Goal: Find contact information: Find contact information

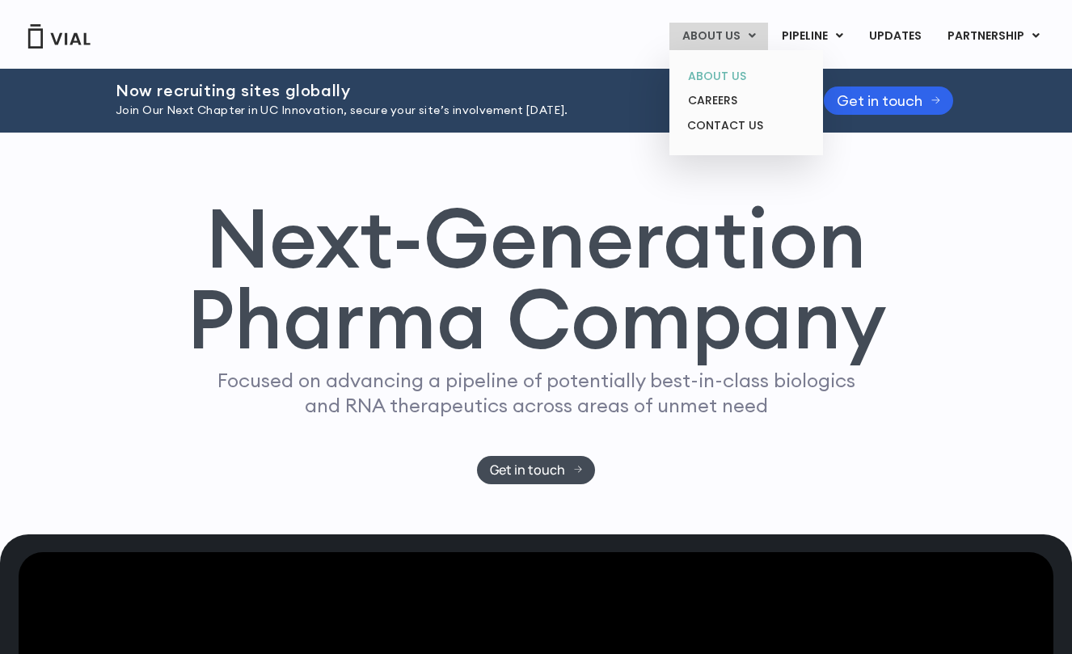
click at [724, 72] on link "ABOUT US" at bounding box center [745, 76] width 141 height 25
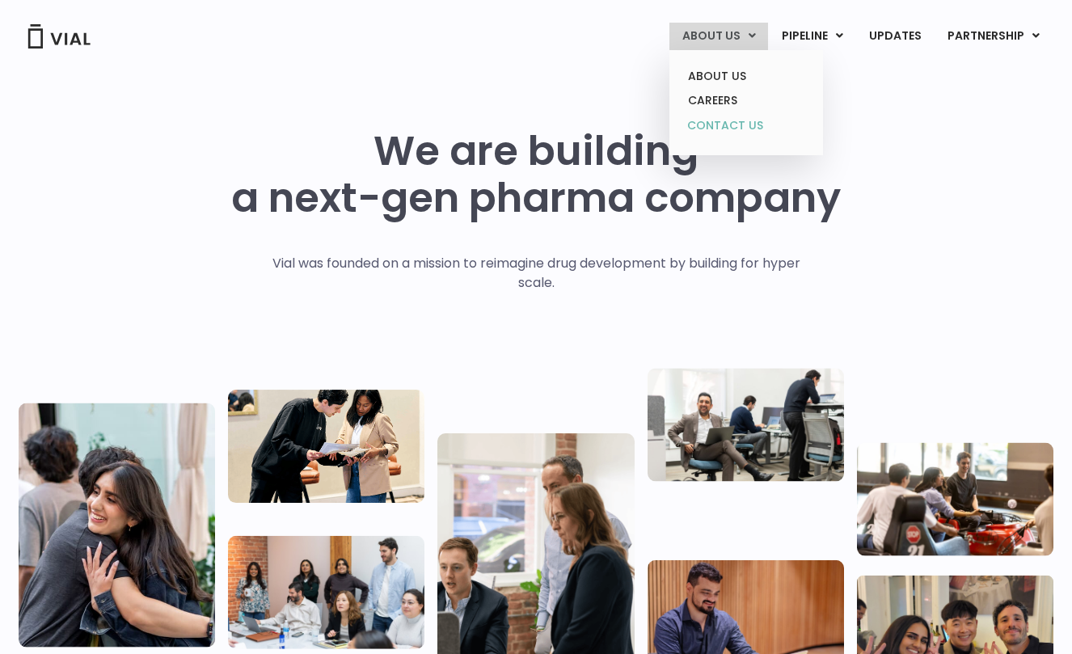
click at [711, 129] on link "CONTACT US" at bounding box center [745, 126] width 141 height 26
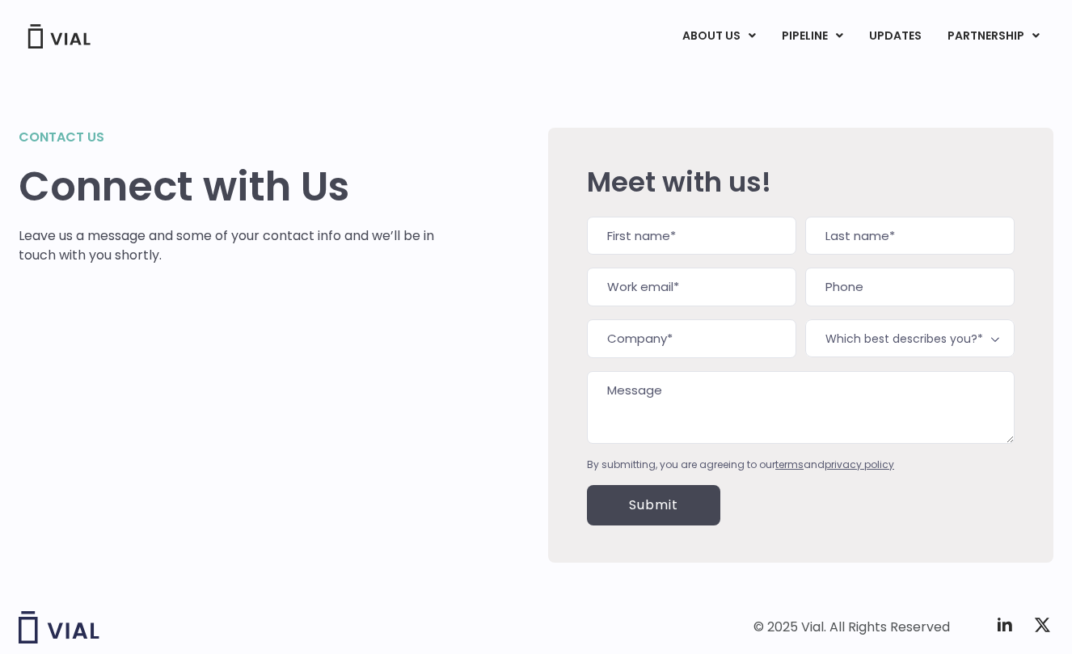
scroll to position [84, 0]
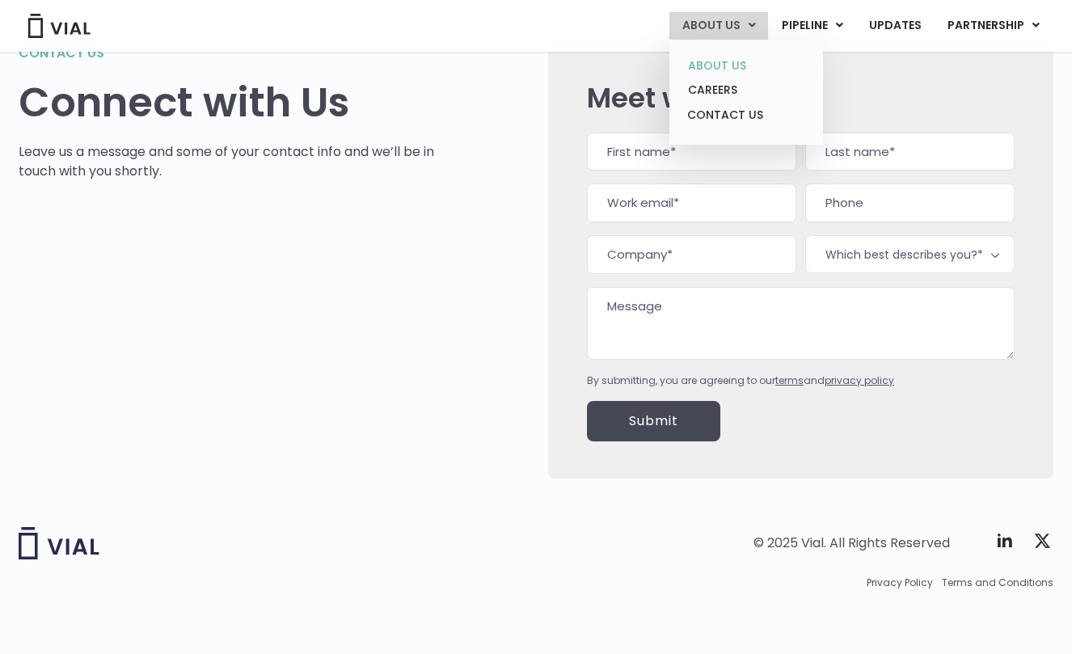
click at [726, 67] on link "ABOUT US" at bounding box center [745, 65] width 141 height 25
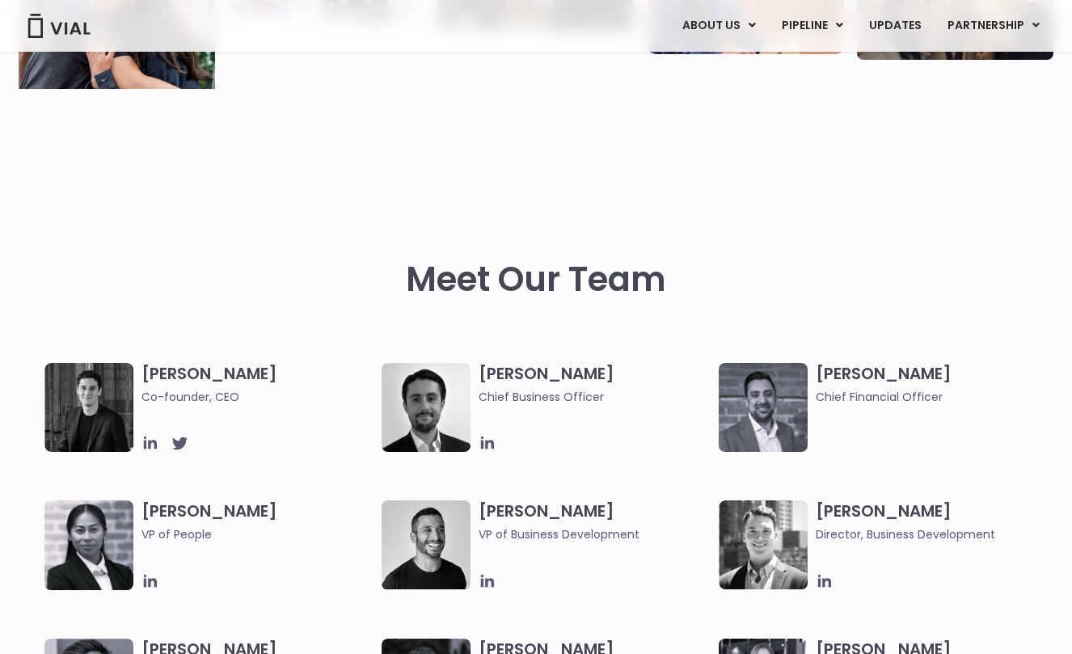
scroll to position [584, 0]
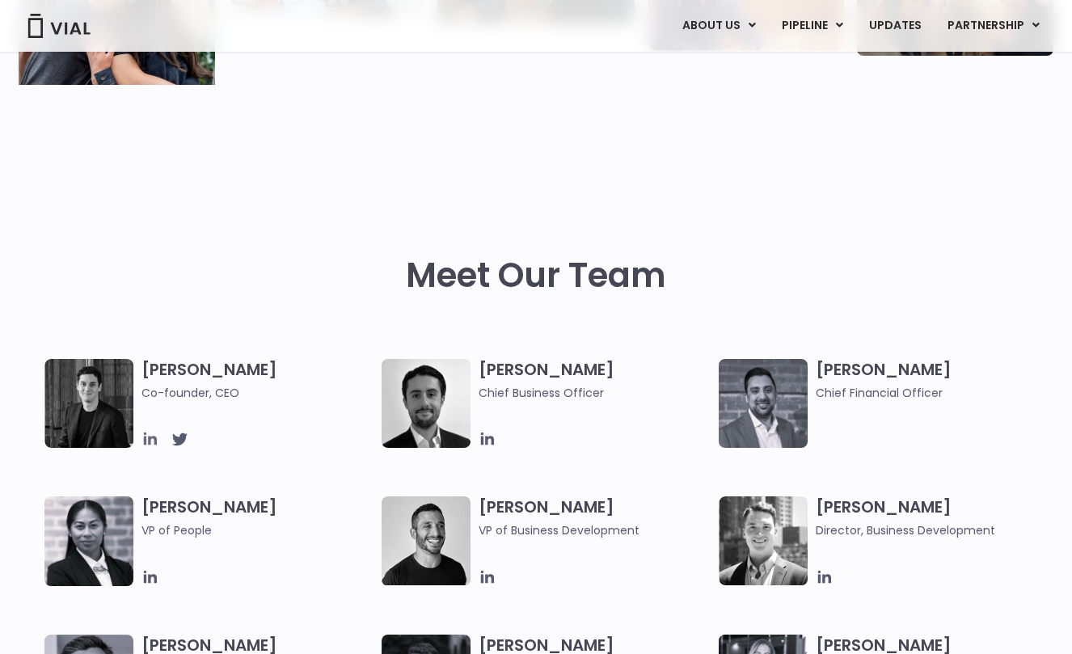
click at [150, 437] on icon at bounding box center [150, 439] width 18 height 18
